Goal: Information Seeking & Learning: Learn about a topic

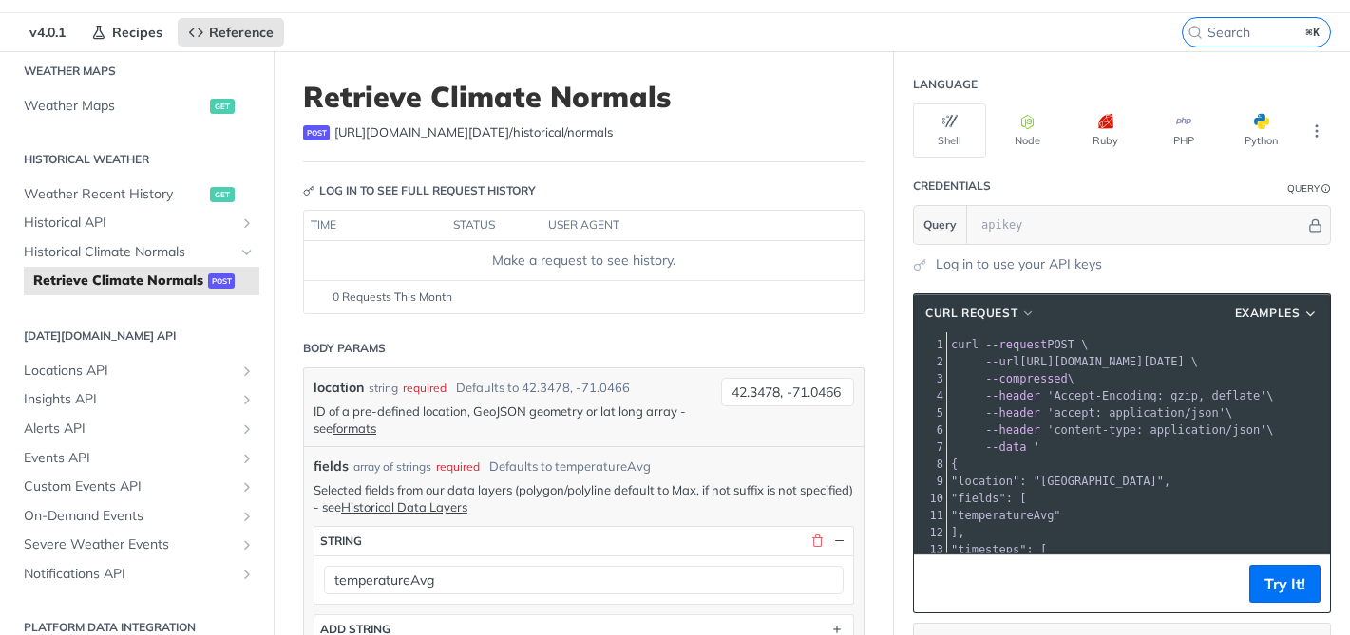
scroll to position [48, 0]
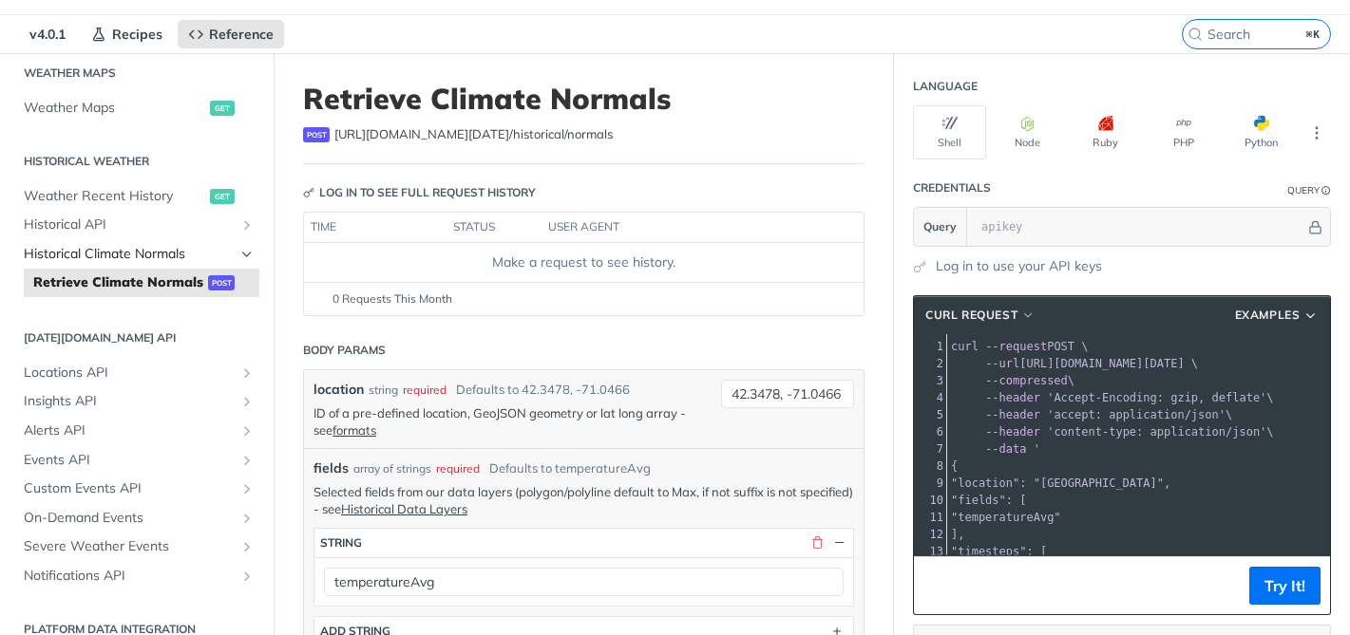
click at [154, 245] on span "Historical Climate Normals" at bounding box center [129, 254] width 211 height 19
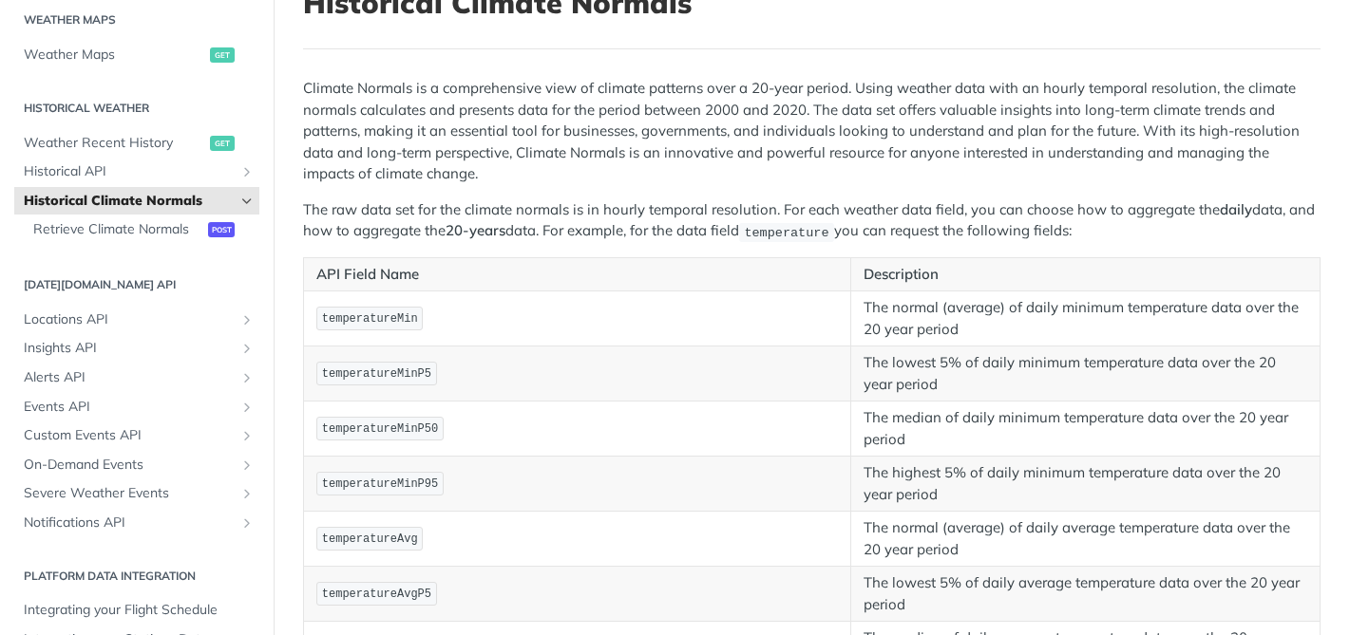
scroll to position [192, 0]
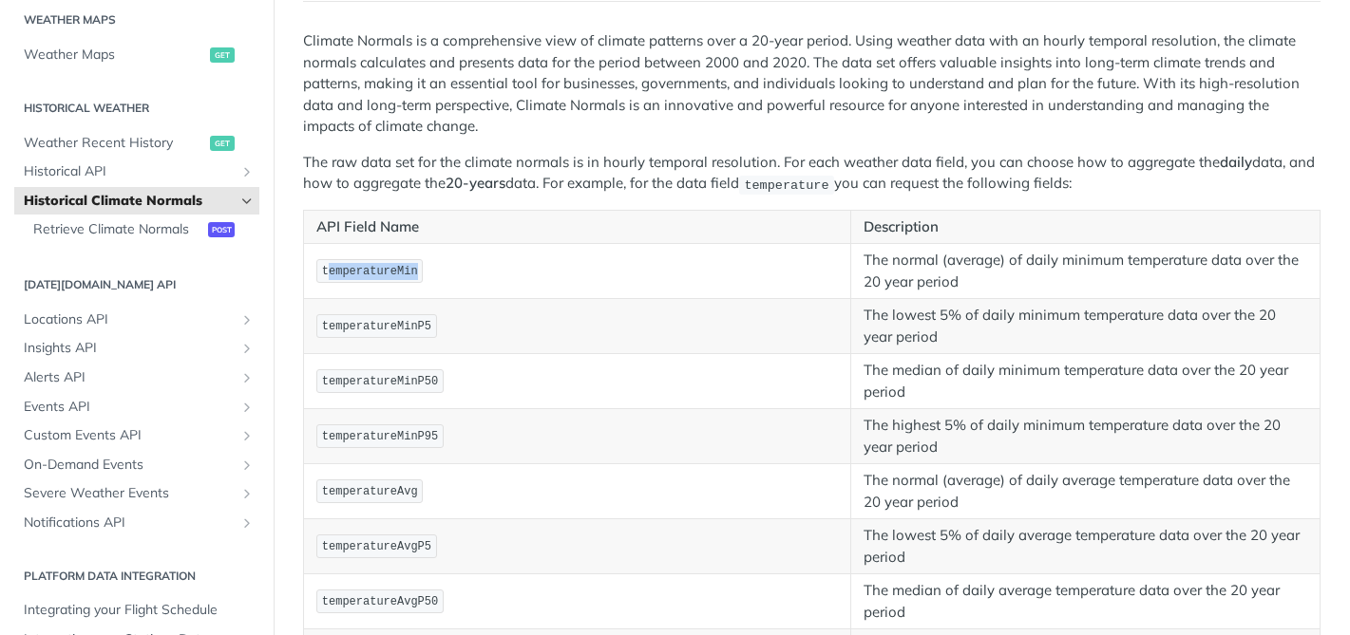
drag, startPoint x: 456, startPoint y: 264, endPoint x: 327, endPoint y: 264, distance: 129.2
click at [327, 264] on p "temperatureMin" at bounding box center [576, 271] width 521 height 28
click at [585, 287] on td "temperatureMin" at bounding box center [577, 271] width 547 height 55
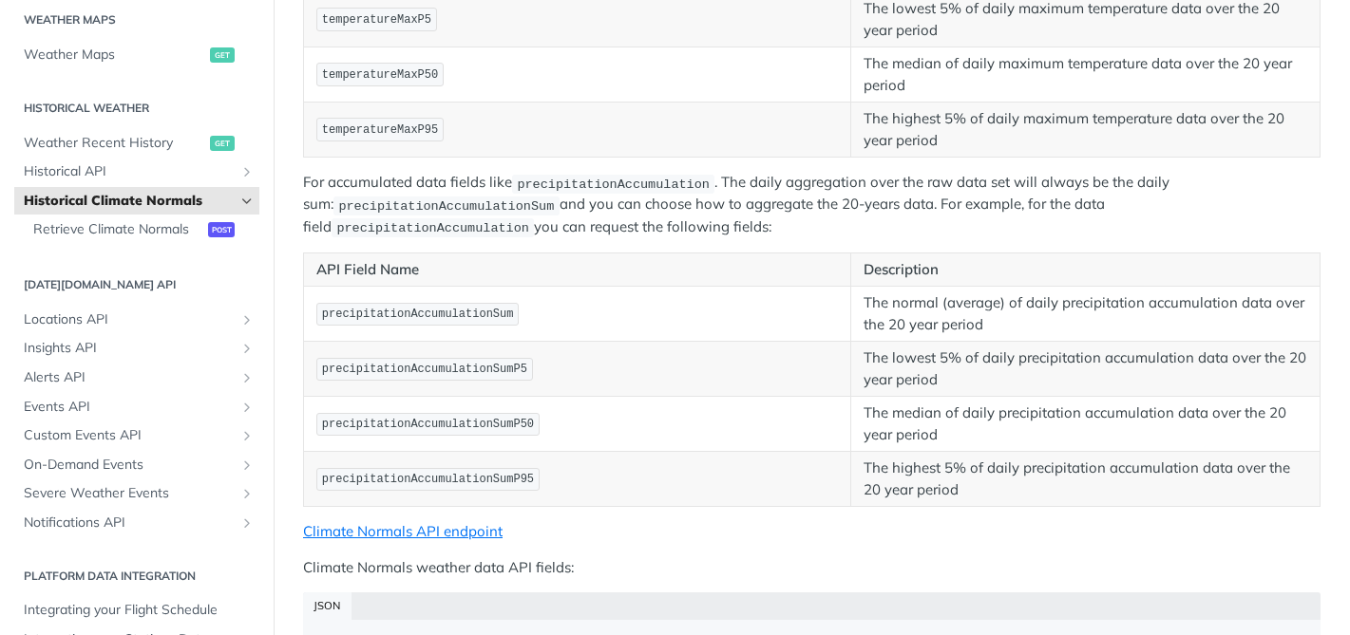
scroll to position [1016, 0]
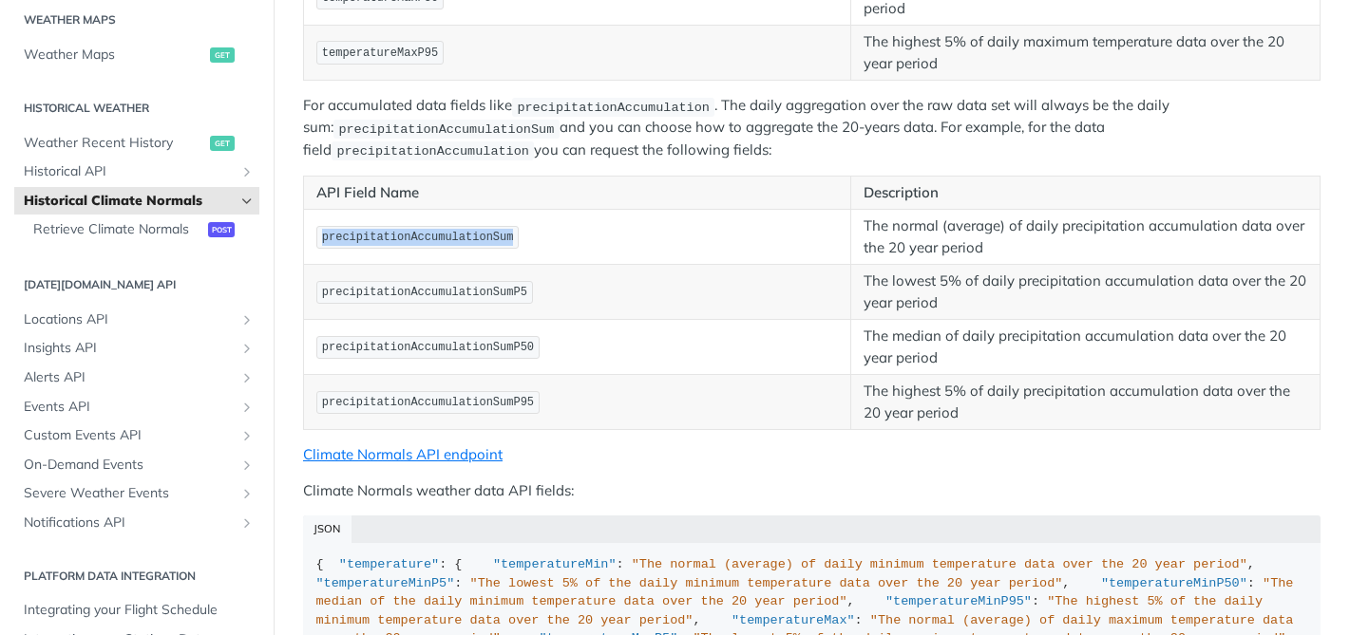
drag, startPoint x: 528, startPoint y: 228, endPoint x: 304, endPoint y: 225, distance: 224.2
click at [304, 225] on td "precipitationAccumulationSum" at bounding box center [577, 237] width 547 height 55
click at [440, 389] on p "precipitationAccumulationSumP95" at bounding box center [576, 403] width 521 height 28
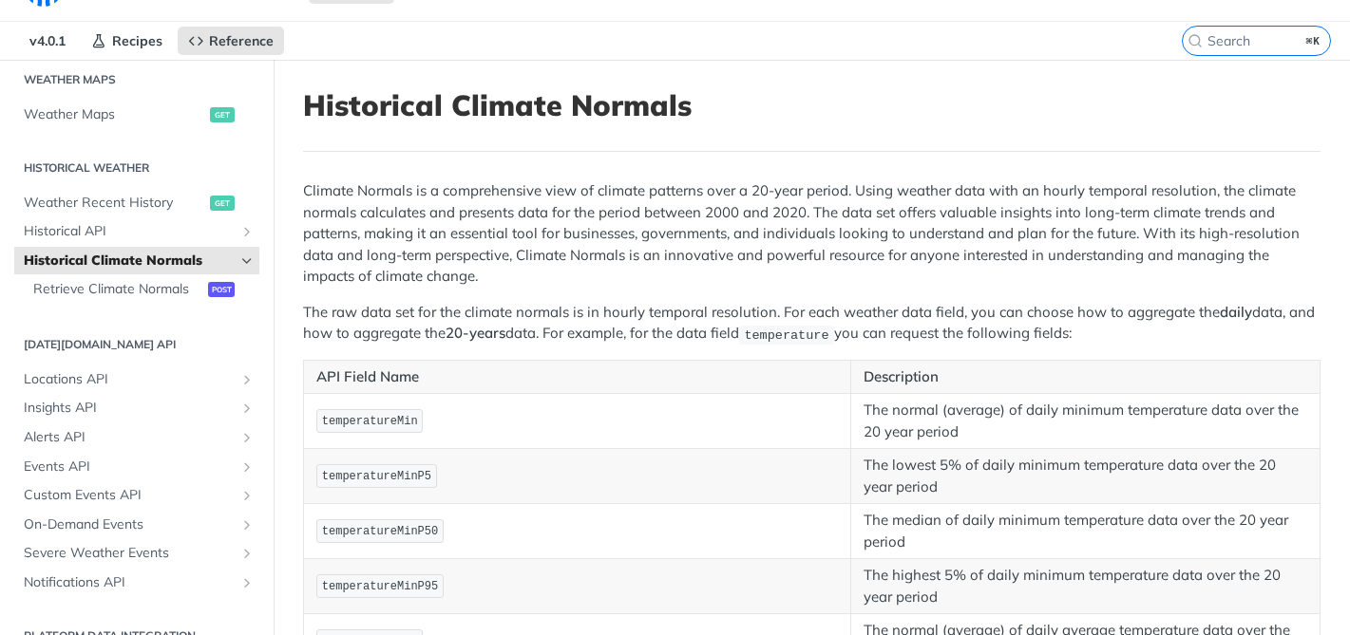
scroll to position [0, 0]
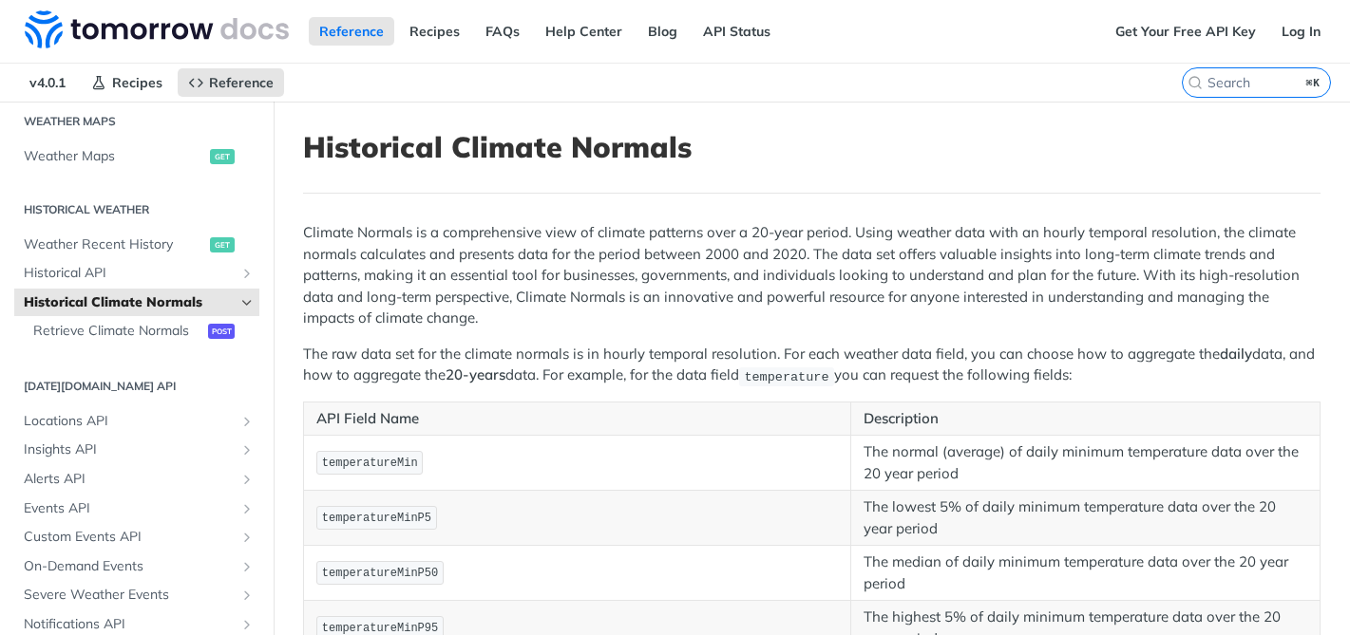
click at [249, 298] on icon "Hide subpages for Historical Climate Normals" at bounding box center [246, 302] width 15 height 15
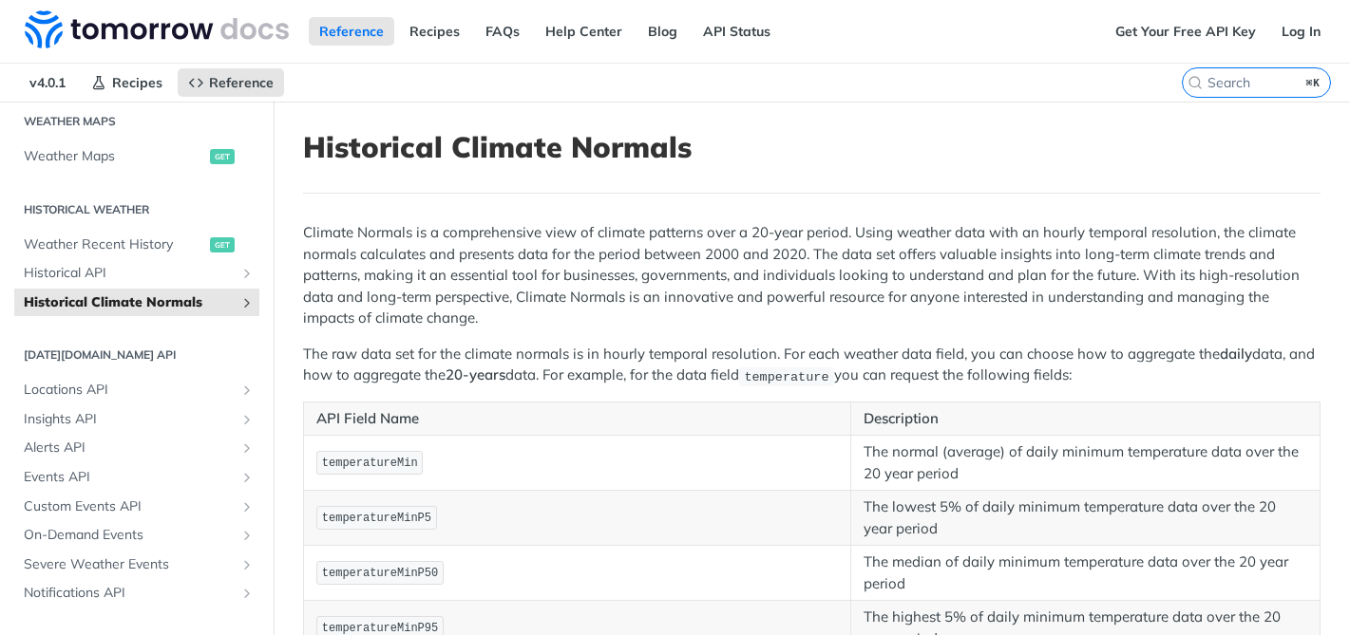
click at [249, 298] on icon "Show subpages for Historical Climate Normals" at bounding box center [246, 302] width 15 height 15
